Goal: Task Accomplishment & Management: Manage account settings

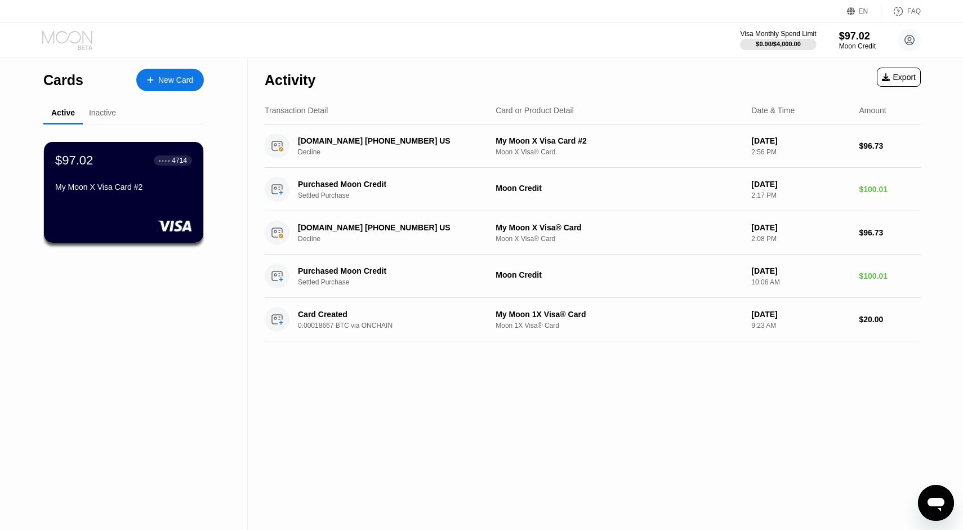
click at [67, 39] on icon at bounding box center [67, 36] width 50 height 13
click at [79, 36] on icon at bounding box center [68, 40] width 52 height 20
click at [911, 43] on circle at bounding box center [910, 40] width 23 height 23
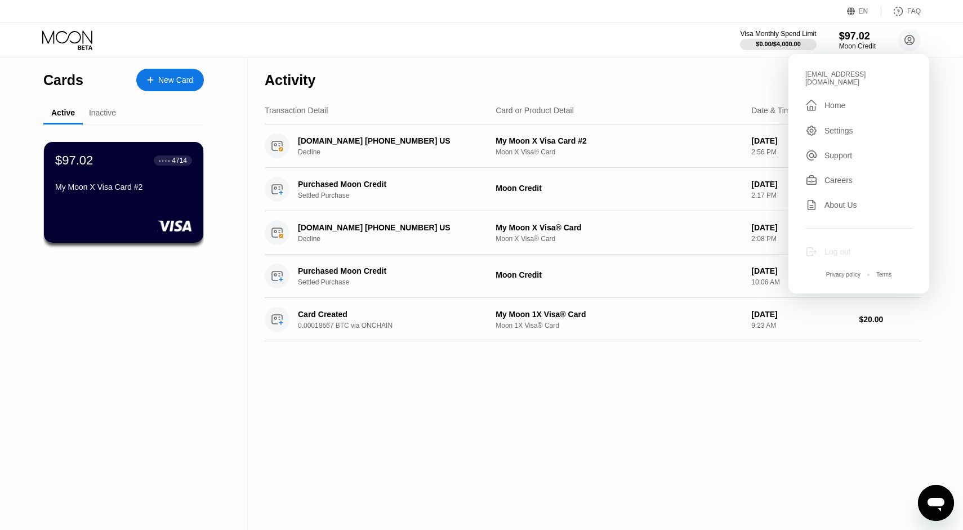
click at [839, 247] on div "Log out" at bounding box center [838, 251] width 26 height 9
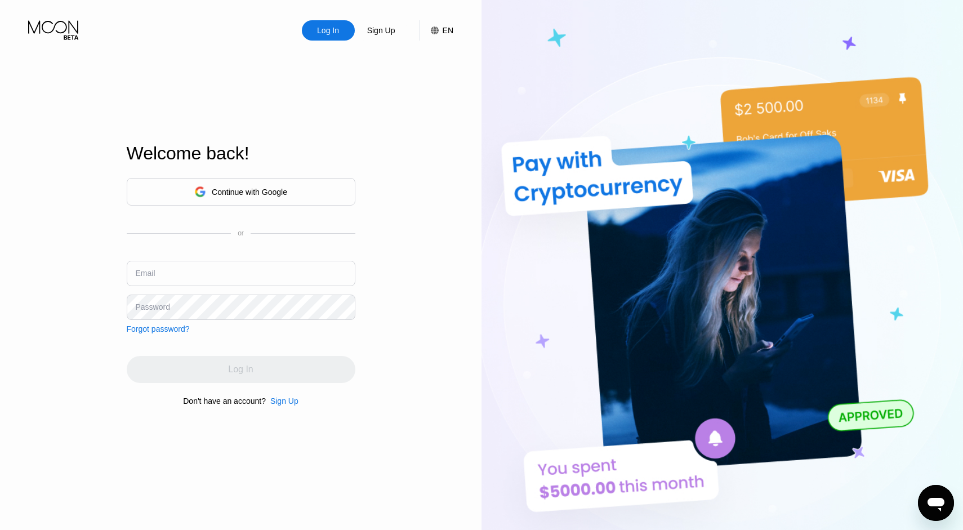
type input "[EMAIL_ADDRESS][DOMAIN_NAME]"
click at [457, 242] on div "Log In Sign Up EN Language Select an item Save Welcome back! Continue with Goog…" at bounding box center [241, 291] width 482 height 583
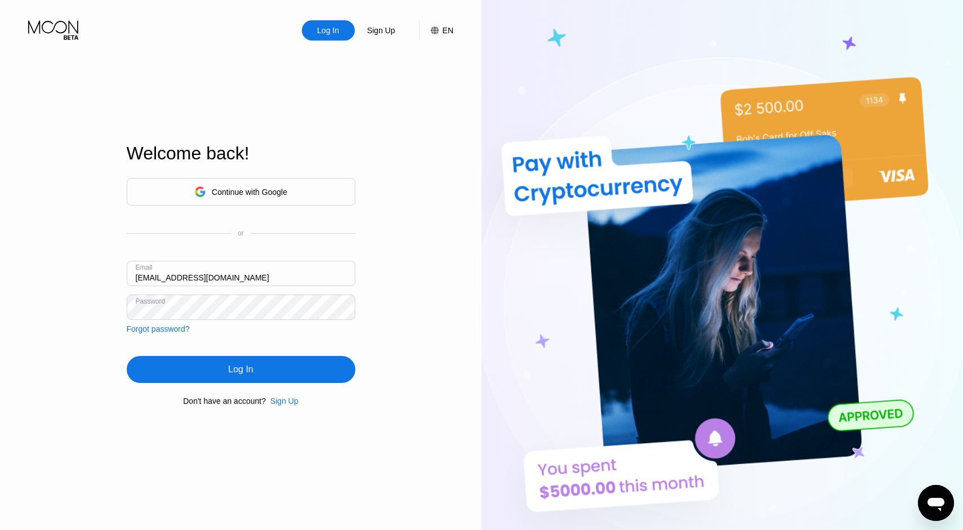
click at [230, 380] on div "Log In" at bounding box center [241, 369] width 229 height 27
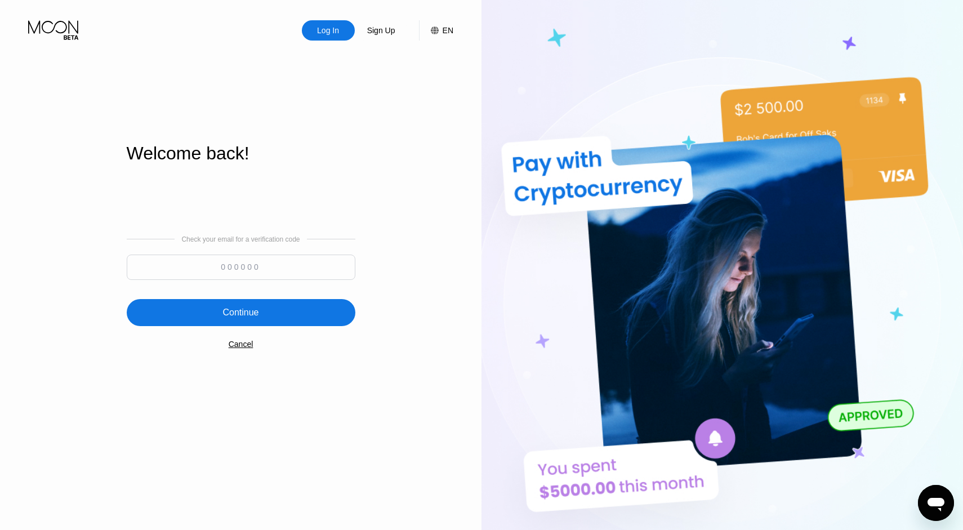
click at [269, 269] on input at bounding box center [241, 267] width 229 height 25
paste input "409535"
type input "409535"
click at [366, 282] on div "Log In Sign Up EN Language Select an item Save Welcome back! Check your email f…" at bounding box center [241, 291] width 482 height 583
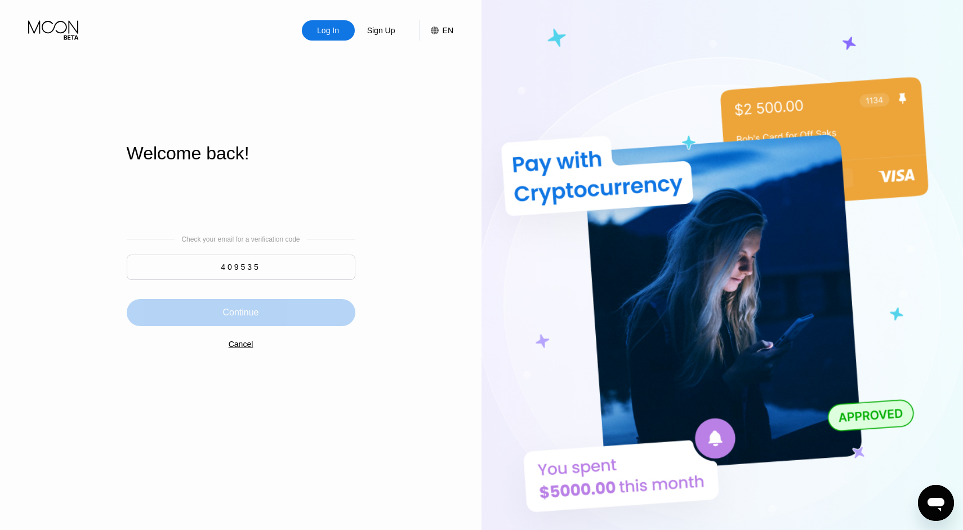
click at [281, 313] on div "Continue" at bounding box center [241, 312] width 229 height 27
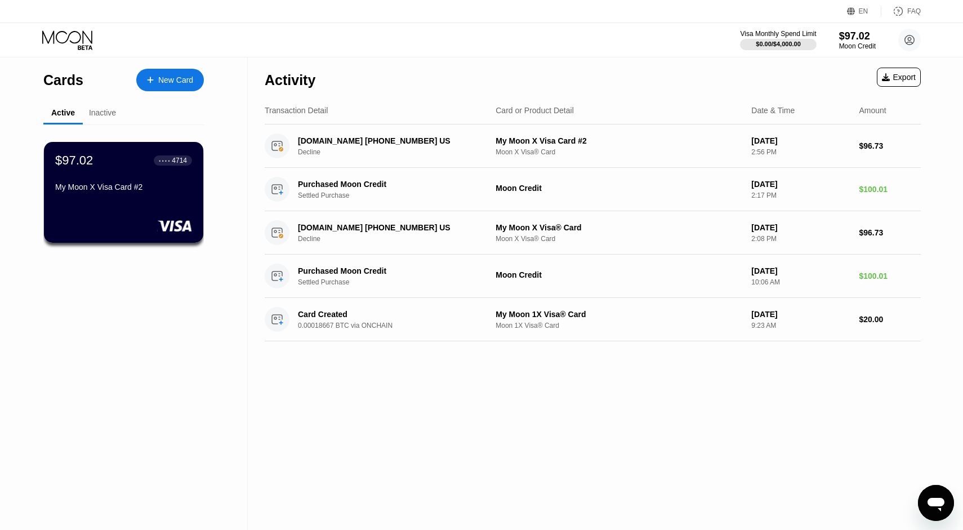
click at [71, 79] on div "Cards" at bounding box center [63, 80] width 40 height 16
click at [69, 40] on icon at bounding box center [68, 40] width 52 height 20
click at [168, 74] on div "New Card" at bounding box center [170, 80] width 68 height 23
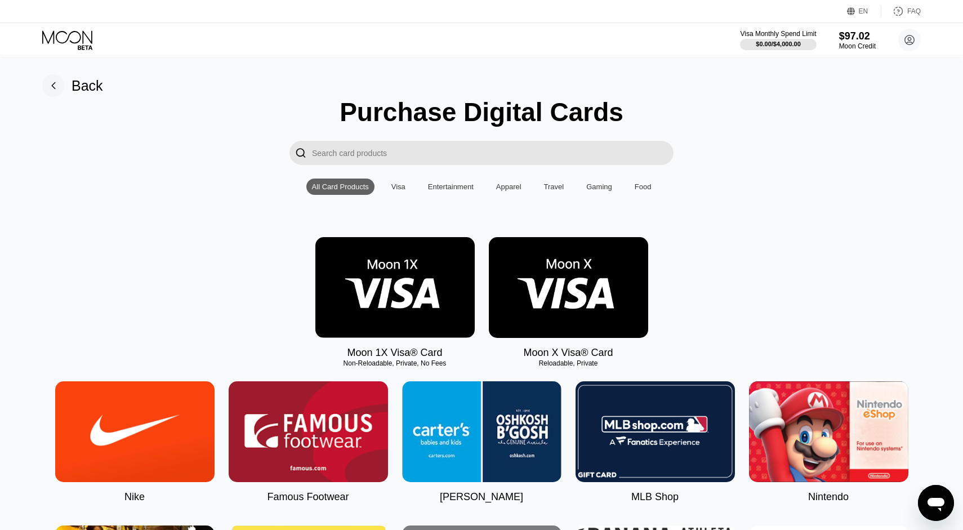
click at [91, 87] on div "Back" at bounding box center [88, 86] width 32 height 16
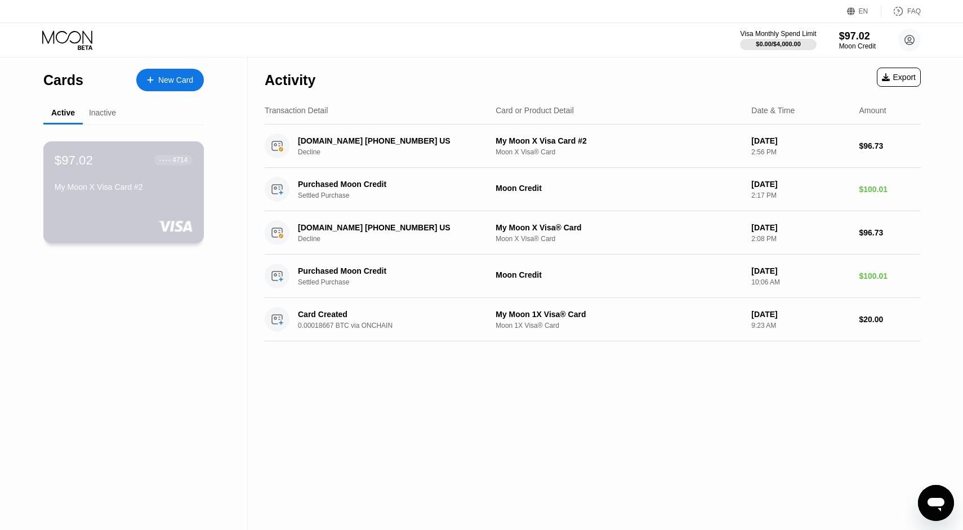
click at [110, 196] on div "My Moon X Visa Card #2" at bounding box center [124, 190] width 138 height 14
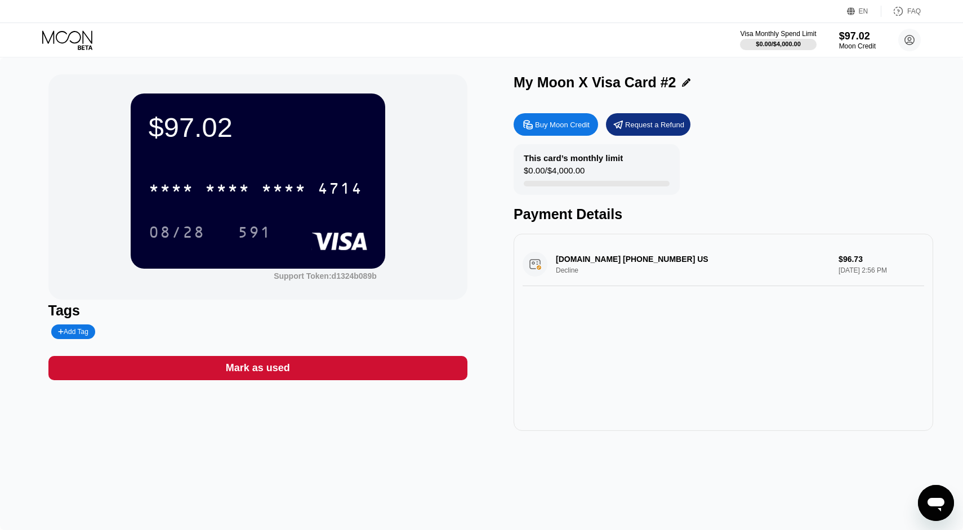
click at [273, 206] on div "* * * * * * * * * * * * 4714 08/28 591" at bounding box center [258, 199] width 219 height 66
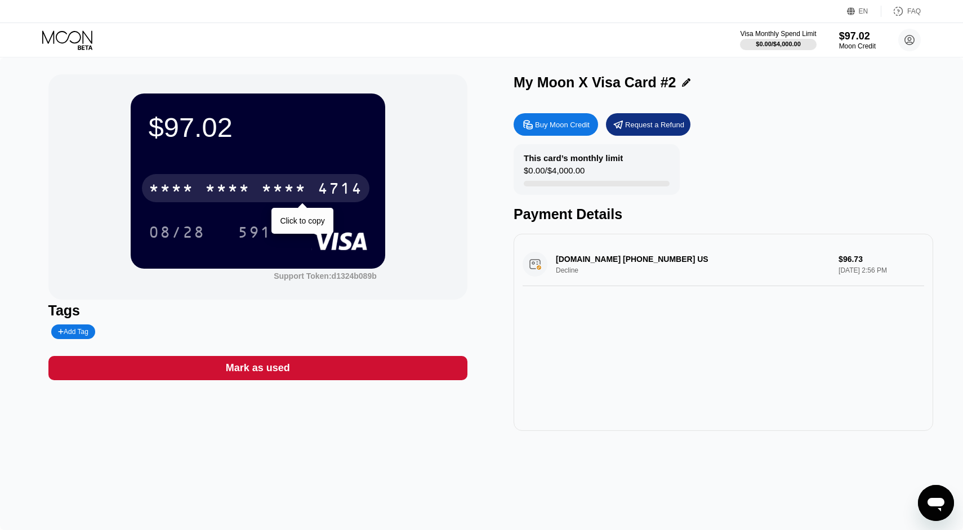
click at [265, 192] on div "* * * *" at bounding box center [283, 190] width 45 height 18
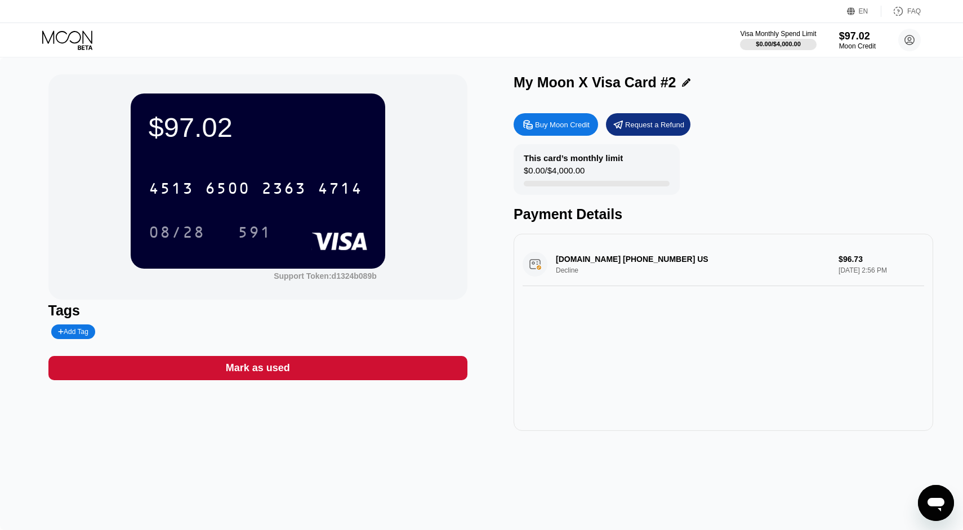
click at [63, 39] on icon at bounding box center [68, 40] width 52 height 20
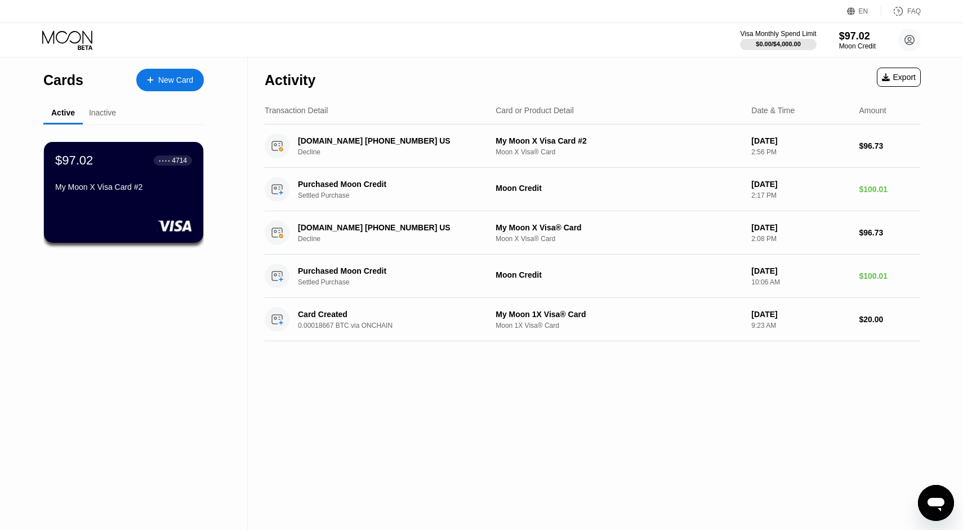
click at [101, 114] on div "Inactive" at bounding box center [102, 112] width 27 height 9
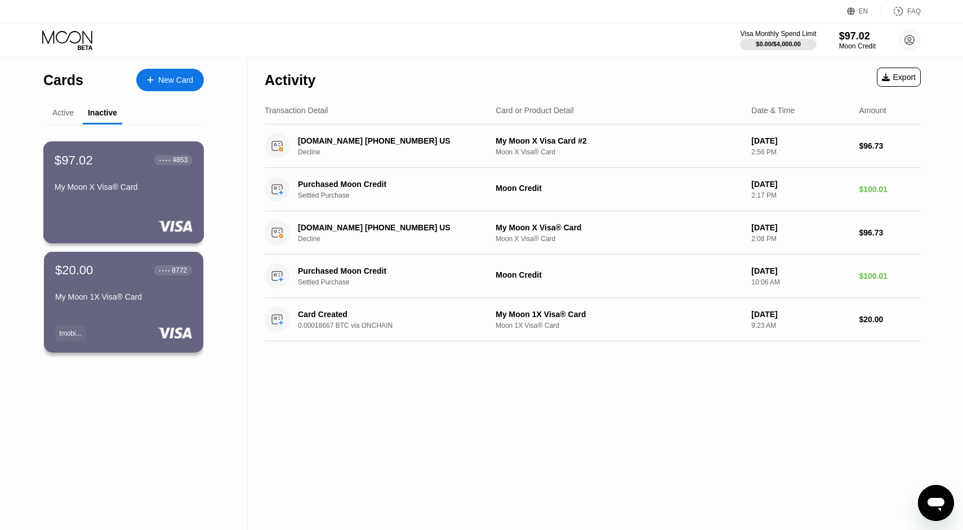
click at [140, 207] on div "$97.02 ● ● ● ● 4853 My Moon X Visa® Card" at bounding box center [123, 192] width 161 height 102
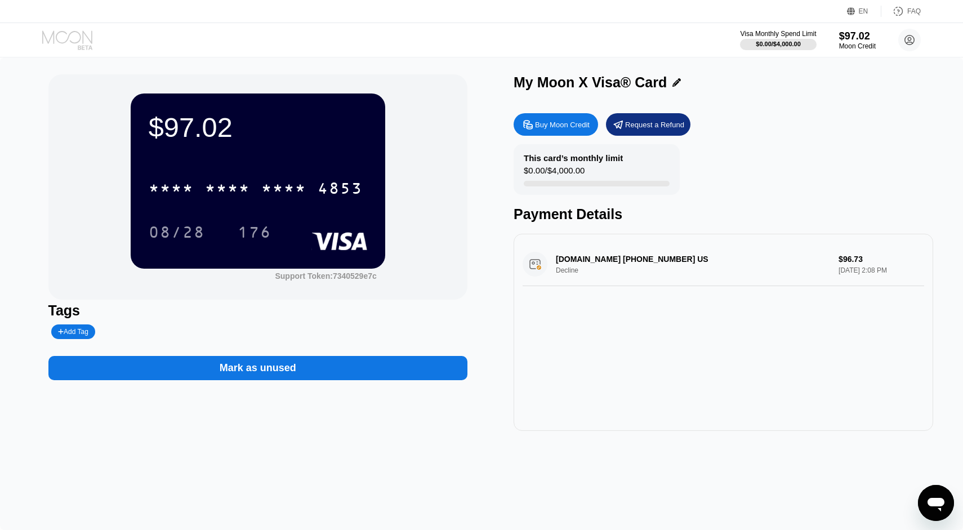
click at [68, 36] on icon at bounding box center [67, 36] width 50 height 13
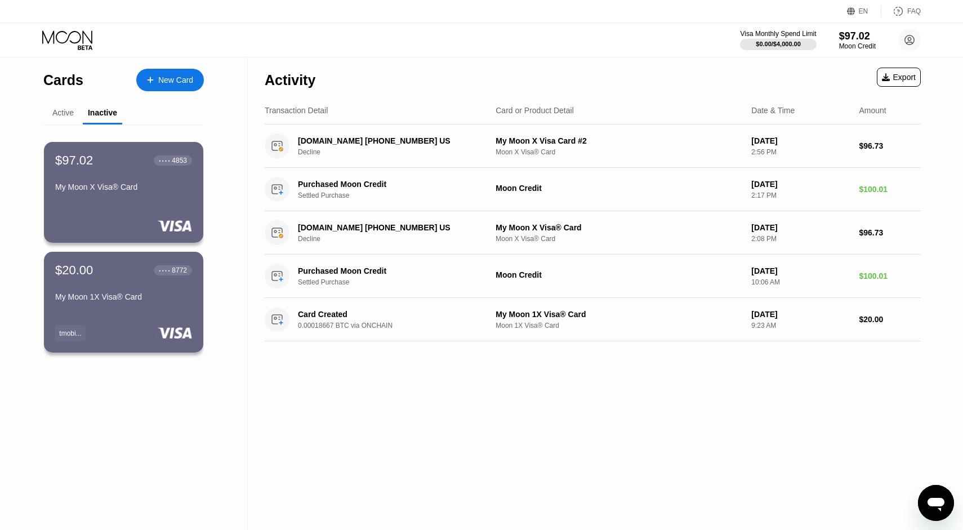
click at [60, 113] on div "Active" at bounding box center [62, 112] width 21 height 9
